Goal: Transaction & Acquisition: Purchase product/service

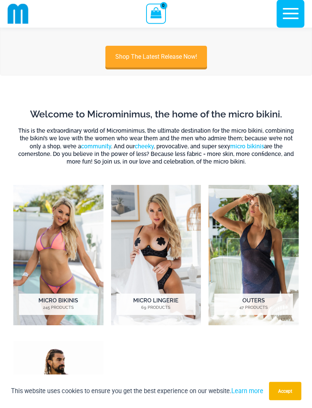
scroll to position [110, 0]
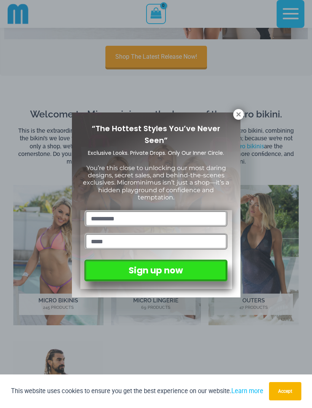
click at [238, 116] on icon at bounding box center [239, 114] width 4 height 4
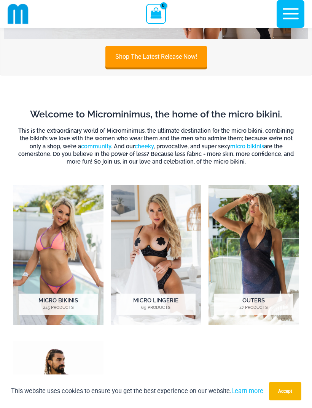
click at [171, 264] on img "Visit product category Micro Lingerie" at bounding box center [156, 255] width 90 height 140
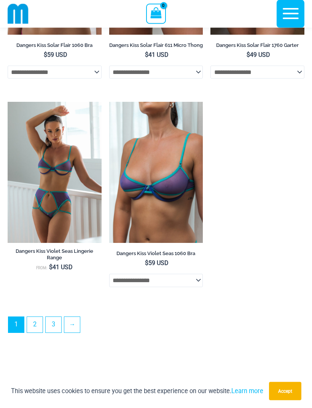
scroll to position [2097, 0]
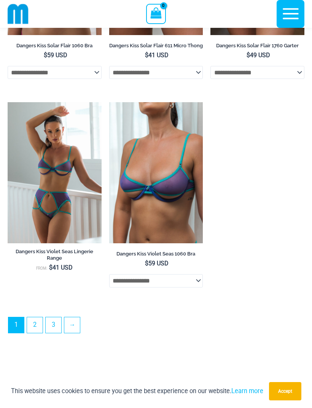
click at [36, 333] on link "2" at bounding box center [35, 325] width 16 height 16
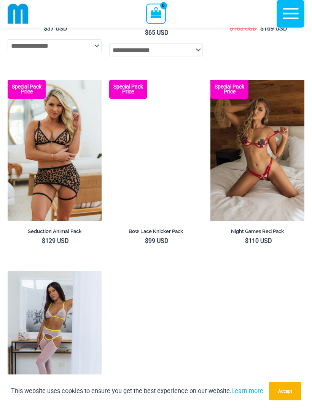
scroll to position [1893, 0]
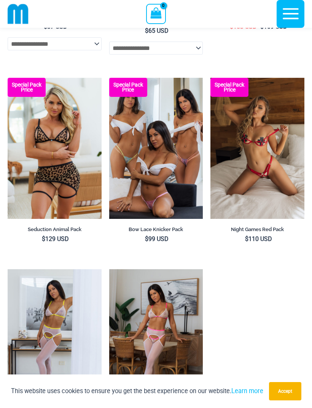
click at [211, 78] on img at bounding box center [211, 78] width 0 height 0
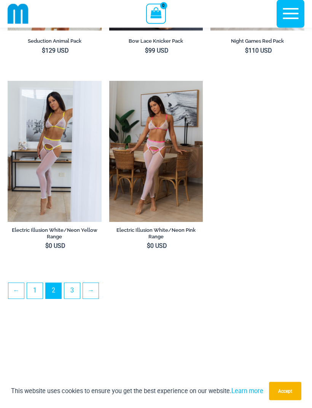
scroll to position [2081, 0]
click at [74, 298] on link "3" at bounding box center [72, 290] width 16 height 16
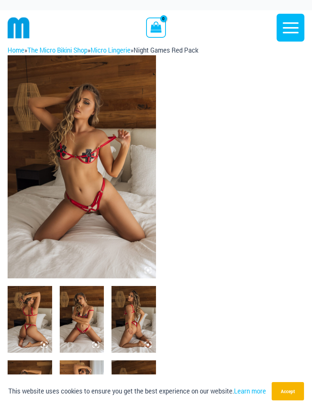
click at [286, 390] on button "Accept" at bounding box center [288, 391] width 32 height 18
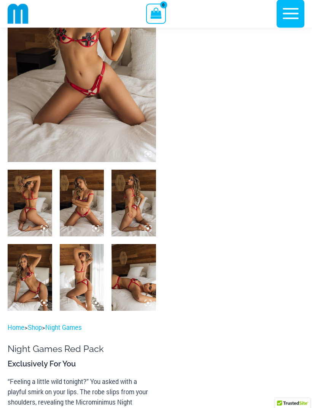
click at [138, 210] on img at bounding box center [134, 203] width 45 height 67
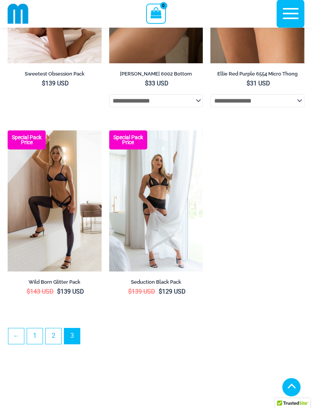
scroll to position [159, 0]
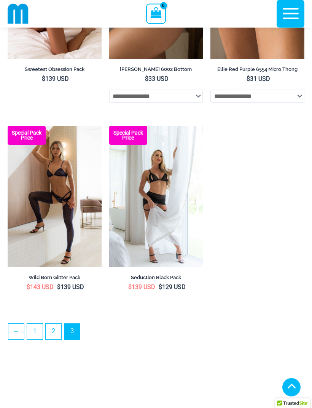
click at [54, 333] on link "2" at bounding box center [54, 332] width 16 height 16
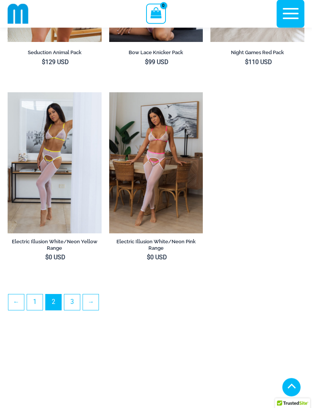
scroll to position [2070, 0]
click at [8, 92] on img at bounding box center [8, 92] width 0 height 0
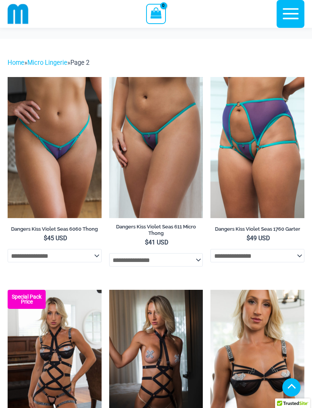
scroll to position [2095, 0]
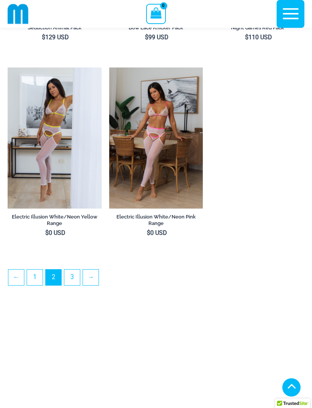
click at [19, 12] on img at bounding box center [18, 13] width 21 height 21
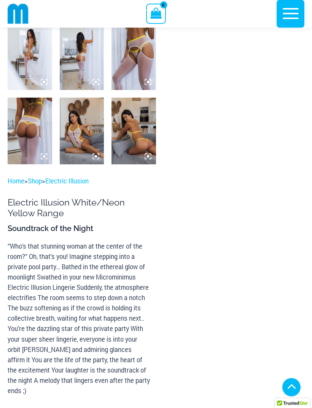
scroll to position [256, 0]
click at [141, 142] on img at bounding box center [134, 131] width 45 height 67
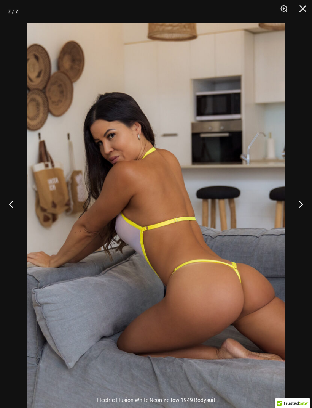
click at [301, 15] on button "Close" at bounding box center [300, 11] width 19 height 23
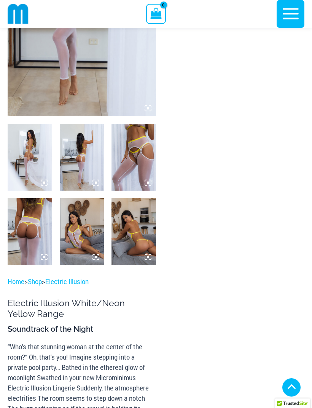
scroll to position [0, 0]
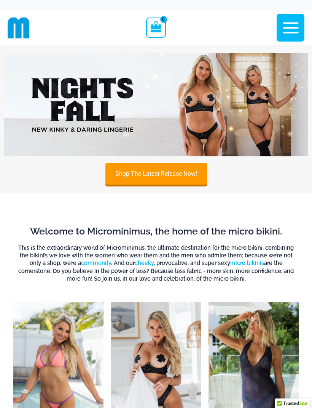
click at [289, 28] on icon "button" at bounding box center [291, 27] width 16 height 11
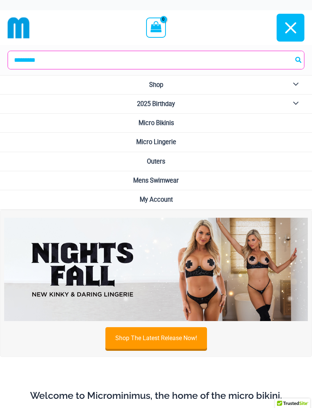
click at [163, 120] on span "Micro Bikinis" at bounding box center [156, 122] width 35 height 7
